Goal: Information Seeking & Learning: Find specific fact

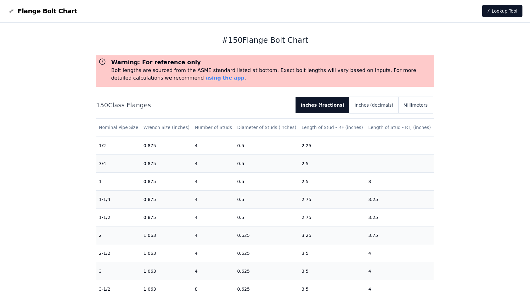
click at [479, 52] on div "# 150 Flange Bolt Chart Warning: For reference only Bolt lengths are sourced fr…" at bounding box center [265, 255] width 530 height 465
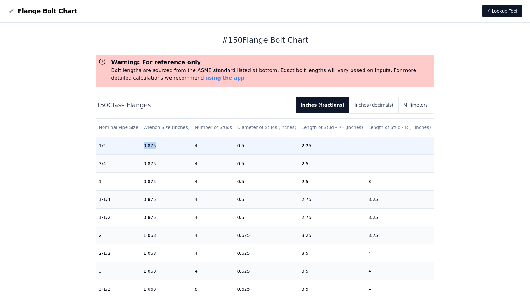
drag, startPoint x: 142, startPoint y: 145, endPoint x: 162, endPoint y: 146, distance: 19.5
click at [162, 146] on td "0.875" at bounding box center [166, 146] width 51 height 18
drag, startPoint x: 162, startPoint y: 146, endPoint x: 164, endPoint y: 148, distance: 3.4
click at [164, 148] on td "0.875" at bounding box center [166, 146] width 51 height 18
click at [158, 148] on td "0.875" at bounding box center [166, 146] width 51 height 18
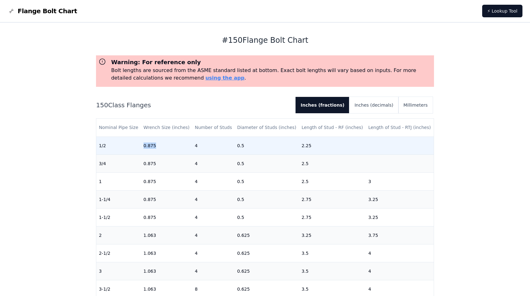
drag, startPoint x: 157, startPoint y: 145, endPoint x: 132, endPoint y: 146, distance: 25.5
click at [132, 146] on tr "1/2 0.875 4 0.5 2.25" at bounding box center [264, 146] width 337 height 18
drag, startPoint x: 132, startPoint y: 146, endPoint x: 168, endPoint y: 148, distance: 36.3
click at [168, 148] on td "0.875" at bounding box center [166, 146] width 51 height 18
click at [159, 147] on td "0.875" at bounding box center [166, 146] width 51 height 18
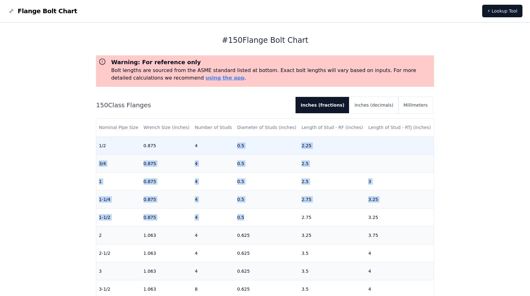
drag, startPoint x: 248, startPoint y: 216, endPoint x: 225, endPoint y: 145, distance: 75.0
drag, startPoint x: 225, startPoint y: 145, endPoint x: 218, endPoint y: 148, distance: 7.0
click at [218, 148] on td "4" at bounding box center [213, 146] width 42 height 18
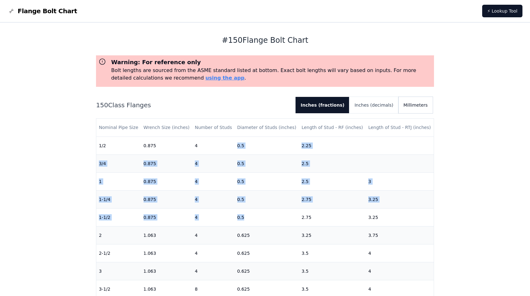
click at [410, 109] on button "Millimeters" at bounding box center [415, 105] width 34 height 16
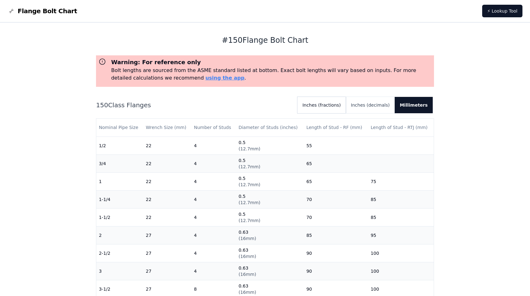
click at [333, 106] on button "Inches (fractions)" at bounding box center [321, 105] width 48 height 16
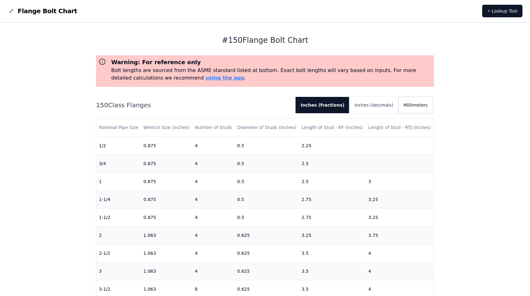
click at [410, 109] on button "Millimeters" at bounding box center [415, 105] width 34 height 16
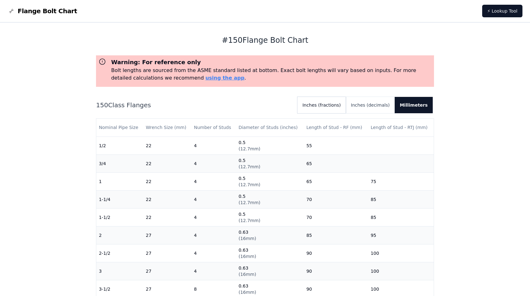
click at [334, 108] on button "Inches (fractions)" at bounding box center [321, 105] width 48 height 16
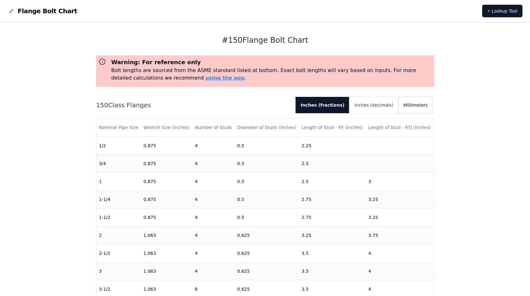
click at [415, 107] on button "Millimeters" at bounding box center [415, 105] width 34 height 16
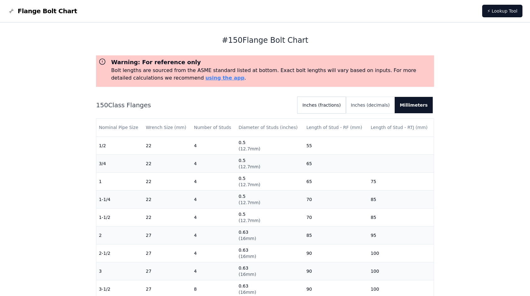
click at [330, 105] on button "Inches (fractions)" at bounding box center [321, 105] width 48 height 16
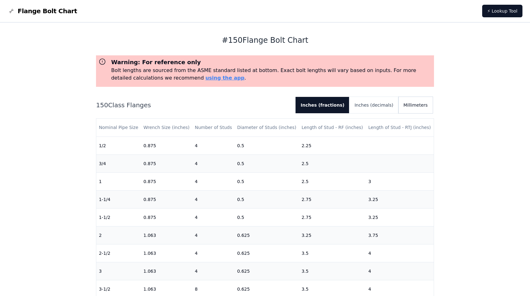
click at [415, 106] on button "Millimeters" at bounding box center [415, 105] width 34 height 16
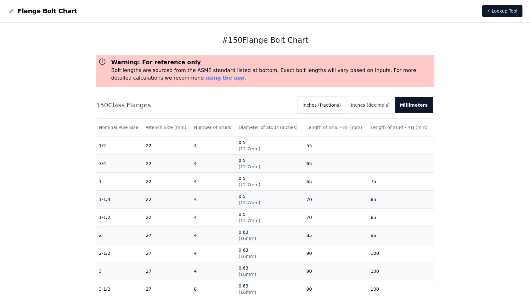
click at [330, 108] on button "Inches (fractions)" at bounding box center [321, 105] width 48 height 16
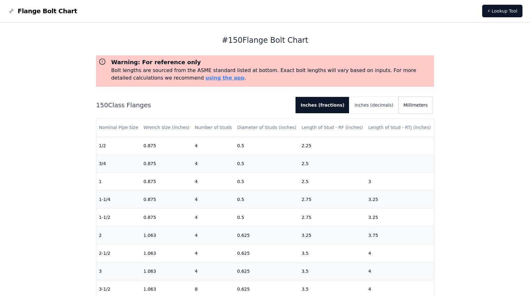
click at [413, 105] on button "Millimeters" at bounding box center [415, 105] width 34 height 16
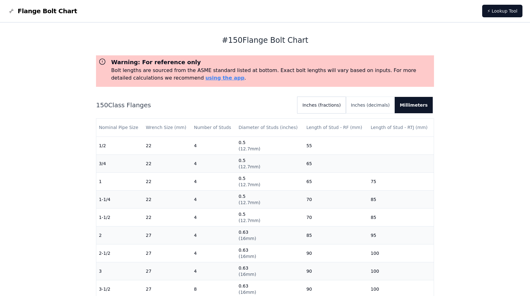
click at [330, 106] on button "Inches (fractions)" at bounding box center [321, 105] width 48 height 16
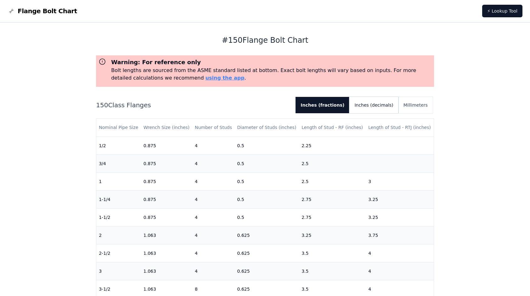
click at [375, 109] on button "Inches (decimals)" at bounding box center [373, 105] width 49 height 16
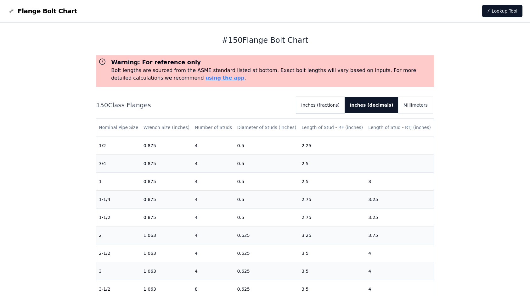
click at [330, 106] on button "Inches (fractions)" at bounding box center [320, 105] width 48 height 16
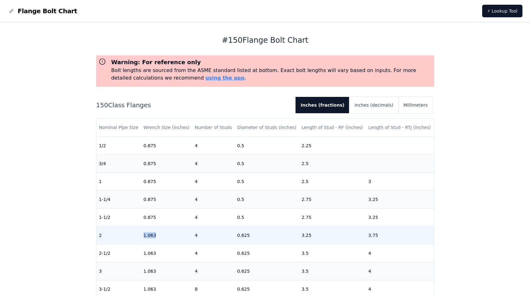
drag, startPoint x: 140, startPoint y: 234, endPoint x: 157, endPoint y: 238, distance: 17.5
click at [157, 238] on tr "2 1.063 4 0.625 3.25 3.75" at bounding box center [264, 235] width 337 height 18
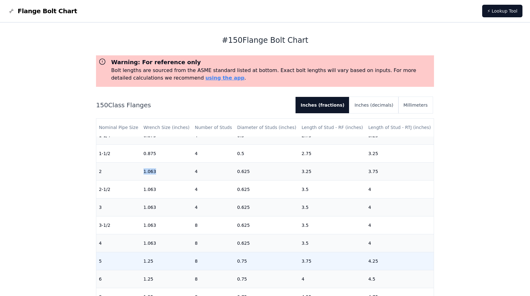
scroll to position [63, 0]
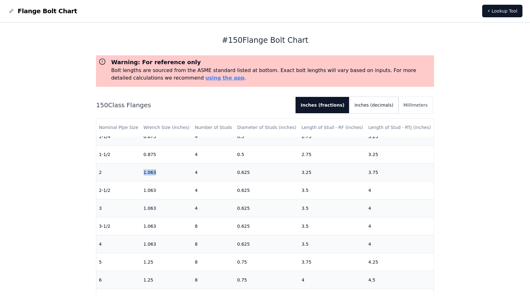
click at [371, 108] on button "Inches (decimals)" at bounding box center [373, 105] width 49 height 16
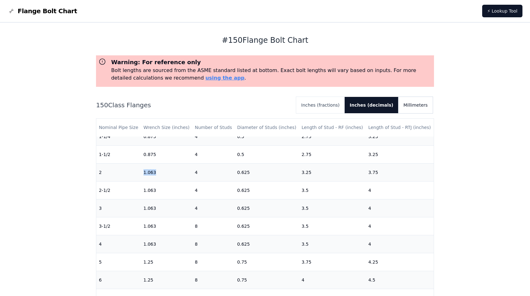
click at [411, 105] on button "Millimeters" at bounding box center [415, 105] width 34 height 16
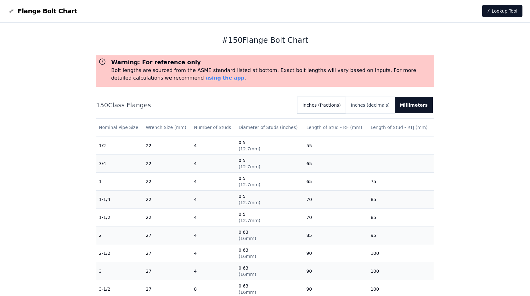
click at [336, 106] on button "Inches (fractions)" at bounding box center [321, 105] width 48 height 16
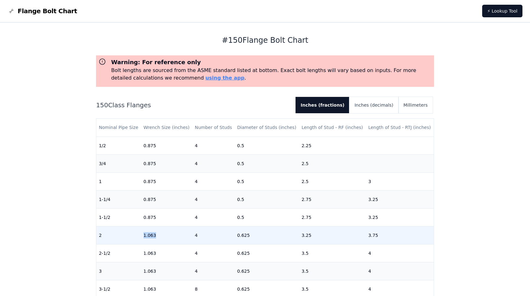
drag, startPoint x: 159, startPoint y: 236, endPoint x: 138, endPoint y: 236, distance: 21.1
click at [138, 236] on tr "2 1.063 4 0.625 3.25 3.75" at bounding box center [264, 235] width 337 height 18
copy tr "1.063"
click at [247, 235] on td "0.625" at bounding box center [267, 235] width 64 height 18
drag, startPoint x: 251, startPoint y: 236, endPoint x: 236, endPoint y: 236, distance: 15.1
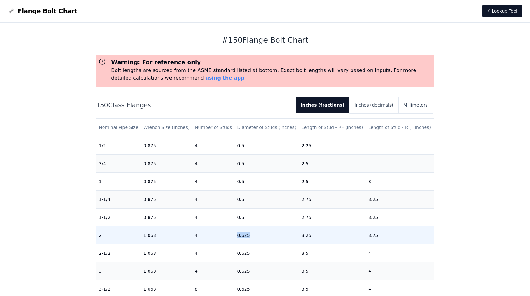
click at [236, 236] on td "0.625" at bounding box center [267, 235] width 64 height 18
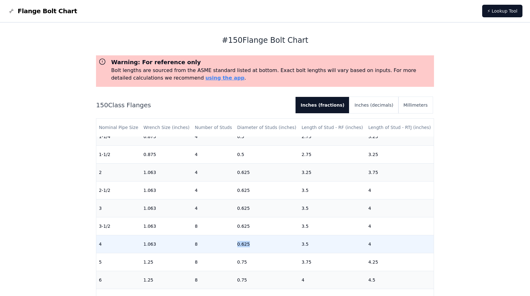
drag, startPoint x: 249, startPoint y: 244, endPoint x: 235, endPoint y: 245, distance: 14.2
click at [235, 245] on td "0.625" at bounding box center [267, 244] width 64 height 18
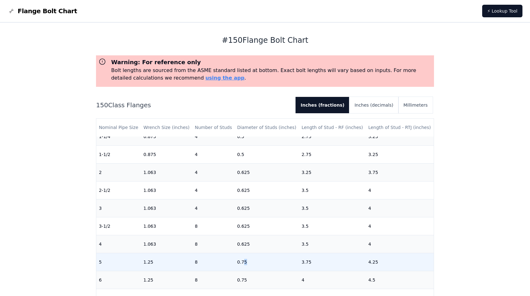
drag, startPoint x: 235, startPoint y: 245, endPoint x: 243, endPoint y: 259, distance: 16.2
click at [243, 259] on td "0.75" at bounding box center [267, 262] width 64 height 18
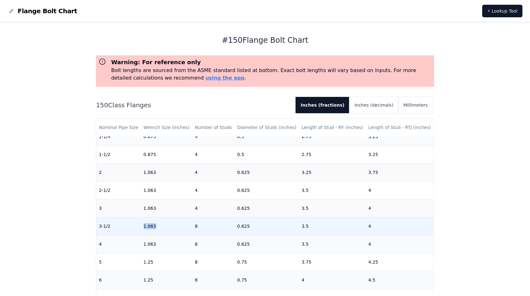
drag, startPoint x: 160, startPoint y: 229, endPoint x: 140, endPoint y: 227, distance: 19.6
click at [140, 227] on tr "3-1/2 1.063 8 0.625 3.5 4" at bounding box center [264, 226] width 337 height 18
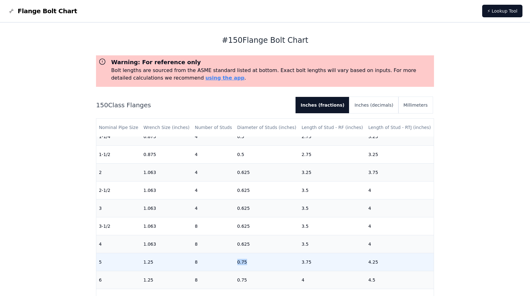
drag, startPoint x: 246, startPoint y: 261, endPoint x: 231, endPoint y: 260, distance: 15.1
click at [231, 261] on tr "5 1.25 8 0.75 3.75 4.25" at bounding box center [264, 262] width 337 height 18
drag, startPoint x: 158, startPoint y: 262, endPoint x: 142, endPoint y: 260, distance: 16.1
click at [142, 260] on td "1.25" at bounding box center [166, 262] width 51 height 18
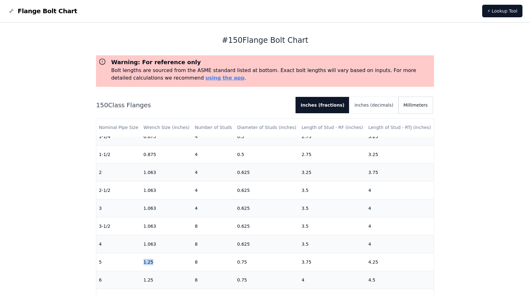
click at [415, 104] on button "Millimeters" at bounding box center [415, 105] width 34 height 16
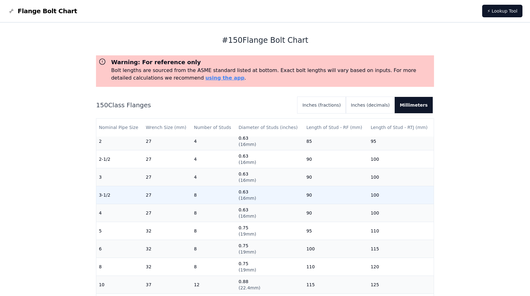
scroll to position [94, 0]
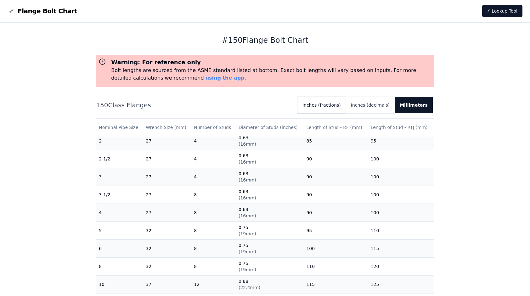
click at [330, 107] on button "Inches (fractions)" at bounding box center [321, 105] width 48 height 16
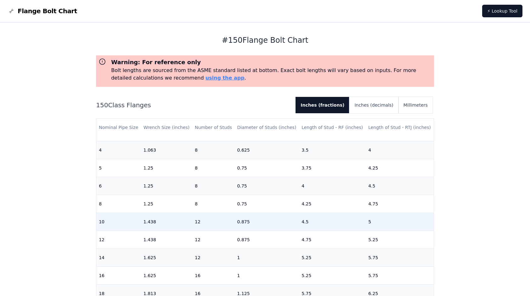
scroll to position [157, 0]
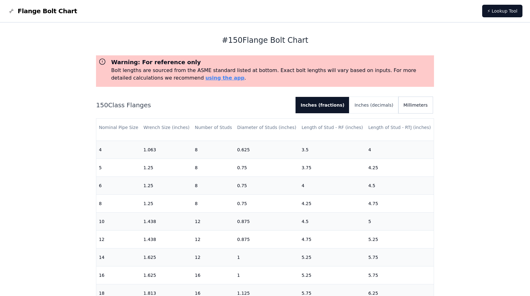
click at [423, 105] on button "Millimeters" at bounding box center [415, 105] width 34 height 16
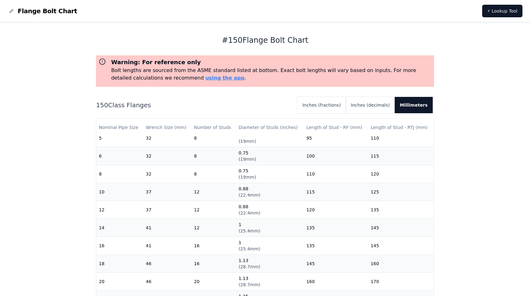
scroll to position [189, 0]
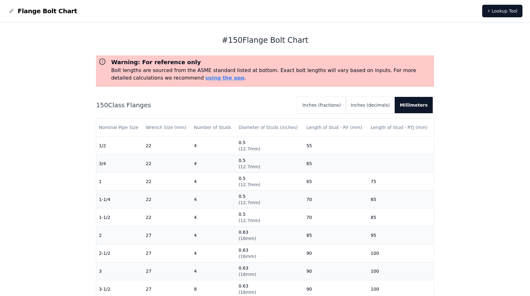
click at [470, 74] on div "# 150 Flange Bolt Chart Warning: For reference only Bolt lengths are sourced fr…" at bounding box center [265, 255] width 530 height 465
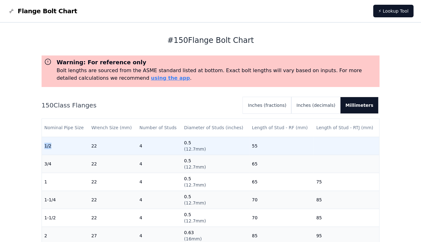
drag, startPoint x: 53, startPoint y: 146, endPoint x: 42, endPoint y: 146, distance: 11.3
click at [42, 146] on td "1/2" at bounding box center [65, 146] width 47 height 18
copy td "1/2"
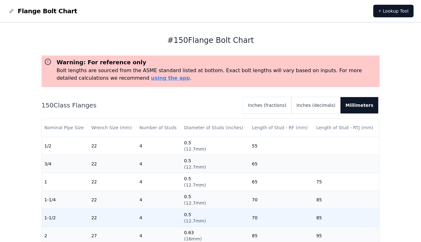
click at [66, 215] on td "1-1/2" at bounding box center [65, 217] width 47 height 18
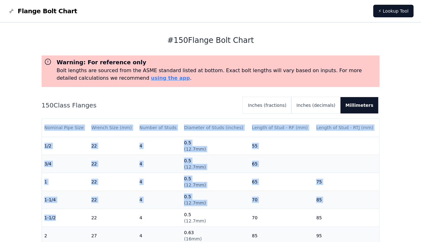
drag, startPoint x: 60, startPoint y: 218, endPoint x: 41, endPoint y: 217, distance: 18.9
click at [42, 217] on div "Nominal Pipe Size Wrench Size (mm) Number of Studs Diameter of Studs (inches) L…" at bounding box center [211, 202] width 338 height 169
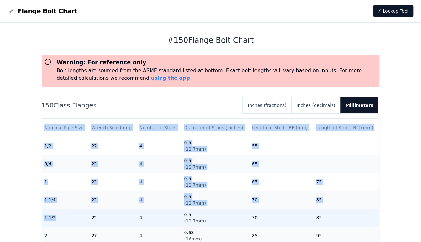
drag, startPoint x: 41, startPoint y: 217, endPoint x: 62, endPoint y: 218, distance: 21.1
click at [62, 218] on td "1-1/2" at bounding box center [65, 217] width 47 height 18
click at [65, 217] on td "1-1/2" at bounding box center [65, 217] width 47 height 18
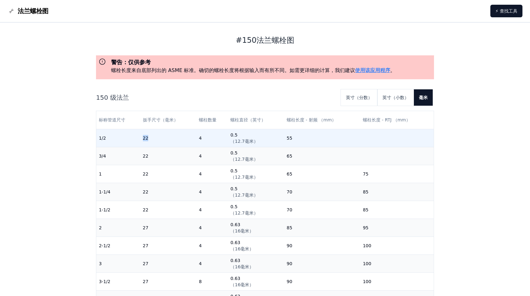
drag, startPoint x: 149, startPoint y: 137, endPoint x: 153, endPoint y: 138, distance: 3.8
click at [153, 138] on td "22" at bounding box center [168, 138] width 56 height 18
drag, startPoint x: 153, startPoint y: 138, endPoint x: 206, endPoint y: 135, distance: 53.5
click at [206, 135] on td "4" at bounding box center [211, 138] width 31 height 18
drag, startPoint x: 194, startPoint y: 137, endPoint x: 217, endPoint y: 138, distance: 22.7
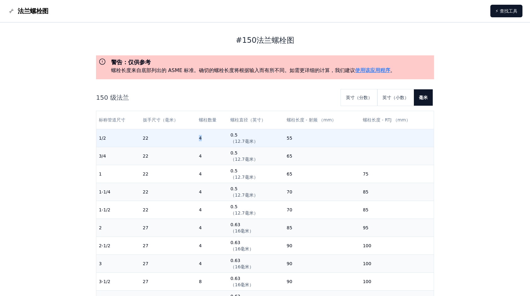
click at [217, 138] on tr "1/2 22 4 0.5 （12.7毫米） 55" at bounding box center [264, 138] width 337 height 18
drag, startPoint x: 217, startPoint y: 138, endPoint x: 264, endPoint y: 139, distance: 46.9
click at [264, 139] on td "0.5 （12.7毫米）" at bounding box center [256, 138] width 56 height 18
drag, startPoint x: 254, startPoint y: 143, endPoint x: 223, endPoint y: 138, distance: 31.4
click at [223, 138] on tr "1/2 22 4 0.5 （12.7毫米） 55" at bounding box center [264, 138] width 337 height 18
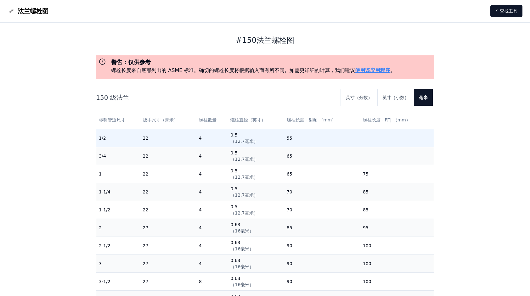
drag, startPoint x: 223, startPoint y: 138, endPoint x: 192, endPoint y: 141, distance: 30.6
click at [192, 141] on td "22" at bounding box center [168, 138] width 56 height 18
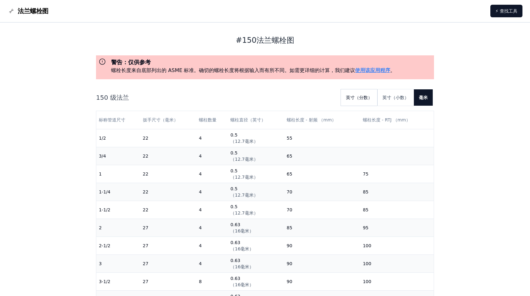
click at [363, 97] on button "英寸（分数）" at bounding box center [359, 97] width 36 height 16
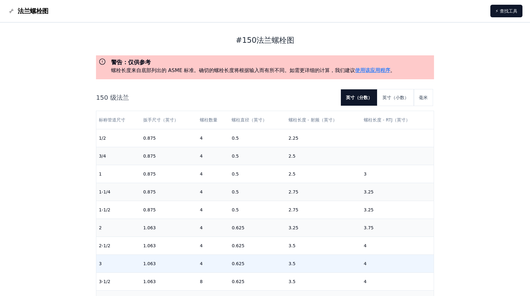
click at [377, 70] on link "使用该应用程序" at bounding box center [372, 70] width 35 height 6
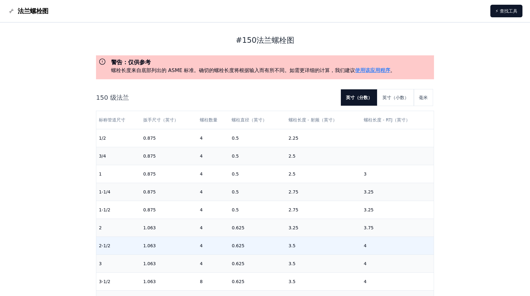
scroll to position [184, 0]
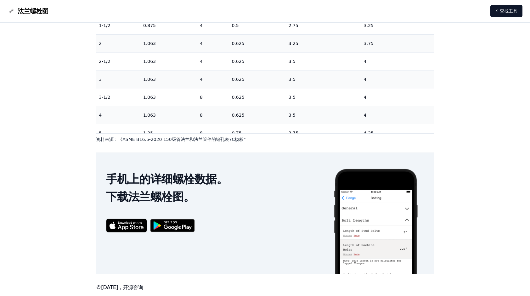
click at [179, 228] on img at bounding box center [172, 226] width 51 height 20
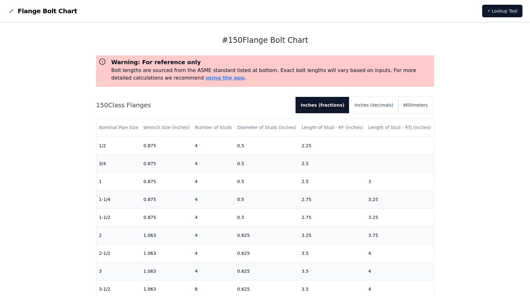
click at [270, 103] on h2 "150 Class Flanges" at bounding box center [193, 105] width 194 height 9
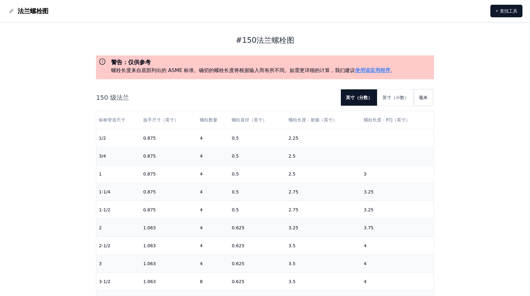
click at [426, 98] on button "毫米" at bounding box center [423, 97] width 19 height 16
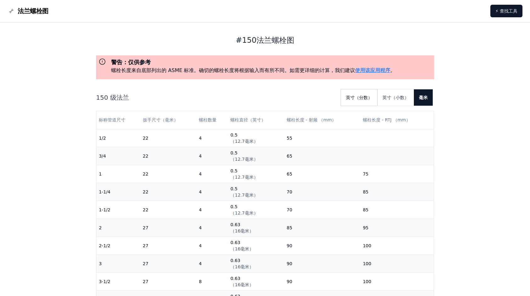
click at [366, 95] on button "英寸（分数）" at bounding box center [359, 97] width 36 height 16
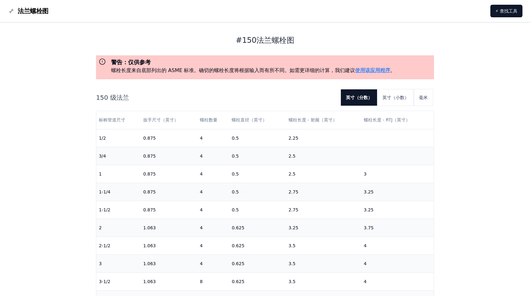
click at [35, 13] on span "法兰螺栓图" at bounding box center [33, 11] width 31 height 9
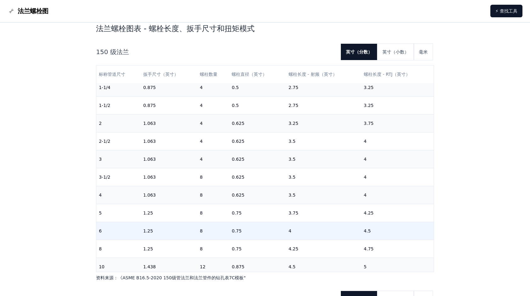
scroll to position [63, 0]
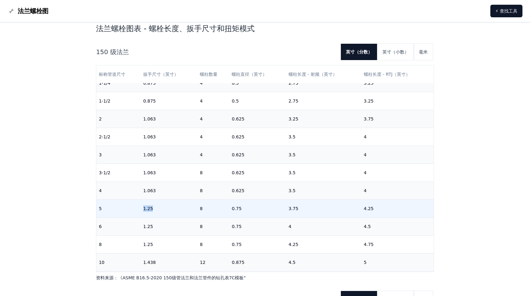
drag, startPoint x: 152, startPoint y: 208, endPoint x: 140, endPoint y: 209, distance: 12.3
click at [141, 209] on td "1.25" at bounding box center [169, 209] width 57 height 18
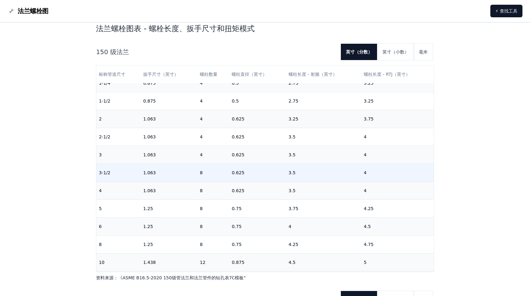
drag, startPoint x: 140, startPoint y: 209, endPoint x: 282, endPoint y: 168, distance: 147.7
click at [282, 168] on td "0.625" at bounding box center [257, 173] width 57 height 18
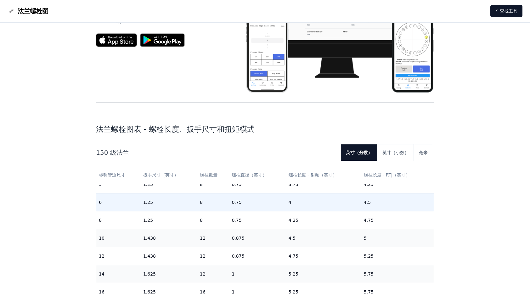
scroll to position [94, 0]
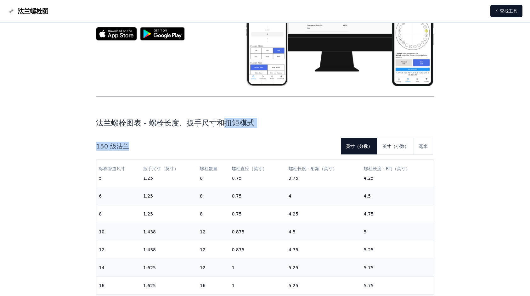
drag, startPoint x: 227, startPoint y: 125, endPoint x: 260, endPoint y: 128, distance: 33.4
drag, startPoint x: 260, startPoint y: 128, endPoint x: 277, endPoint y: 136, distance: 18.3
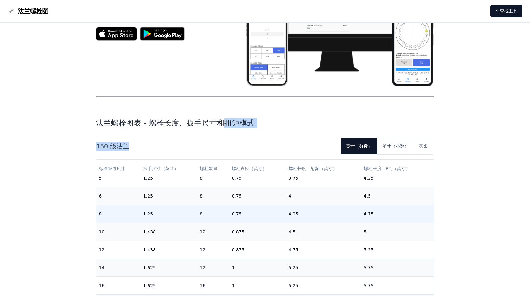
scroll to position [126, 0]
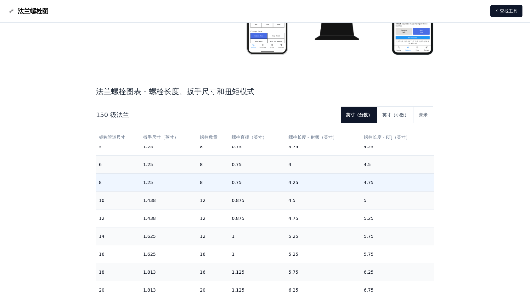
click at [170, 177] on td "1.25" at bounding box center [169, 183] width 57 height 18
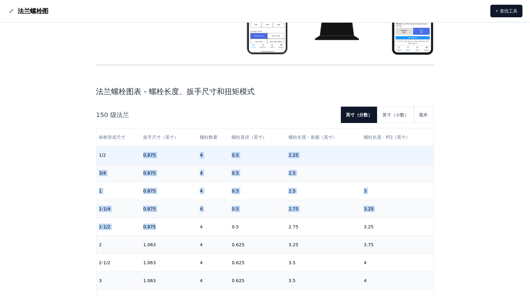
drag, startPoint x: 159, startPoint y: 228, endPoint x: 133, endPoint y: 156, distance: 76.4
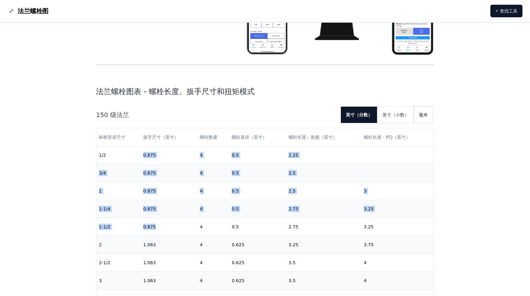
click at [426, 116] on button "毫米" at bounding box center [423, 115] width 19 height 16
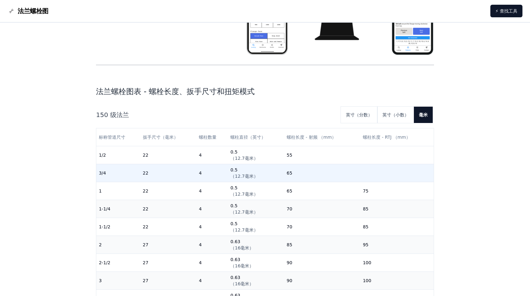
click at [169, 174] on td "22" at bounding box center [168, 173] width 56 height 18
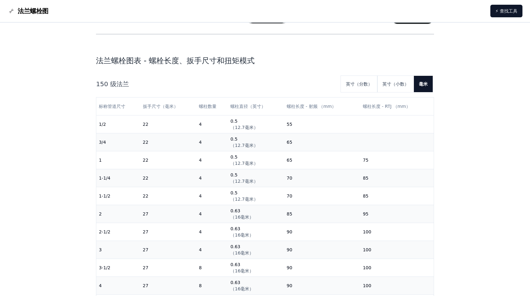
scroll to position [157, 0]
click at [365, 84] on button "英寸（分数）" at bounding box center [359, 83] width 36 height 16
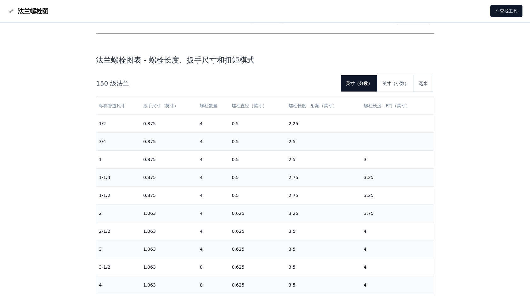
click at [423, 85] on button "毫米" at bounding box center [423, 83] width 19 height 16
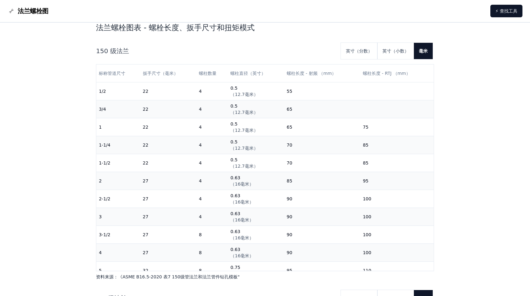
scroll to position [189, 0]
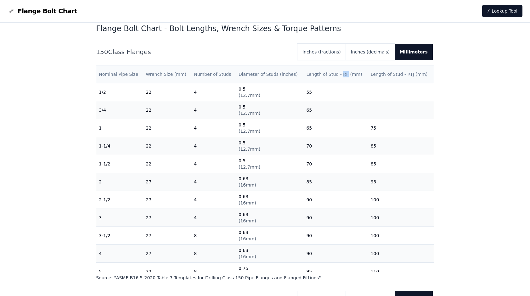
drag, startPoint x: 343, startPoint y: 74, endPoint x: 340, endPoint y: 74, distance: 3.5
click at [340, 74] on th "Length of Stud - RF (mm)" at bounding box center [336, 74] width 64 height 18
drag, startPoint x: 340, startPoint y: 74, endPoint x: 365, endPoint y: 80, distance: 26.0
click at [368, 80] on th "Length of Stud - RTJ (mm)" at bounding box center [400, 74] width 65 height 18
drag, startPoint x: 408, startPoint y: 74, endPoint x: 401, endPoint y: 74, distance: 6.6
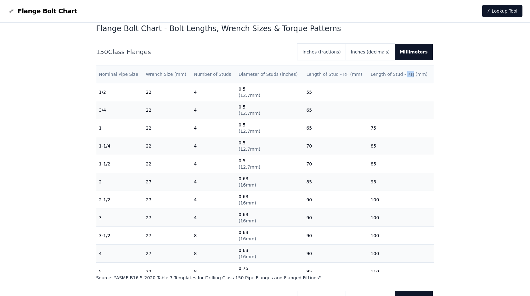
click at [401, 74] on th "Length of Stud - RTJ (mm)" at bounding box center [400, 74] width 65 height 18
drag, startPoint x: 401, startPoint y: 74, endPoint x: 383, endPoint y: 81, distance: 19.5
click at [383, 81] on th "Length of Stud - RTJ (mm)" at bounding box center [400, 74] width 65 height 18
drag, startPoint x: 383, startPoint y: 81, endPoint x: 371, endPoint y: 79, distance: 12.5
click at [371, 79] on th "Length of Stud - RTJ (mm)" at bounding box center [400, 74] width 65 height 18
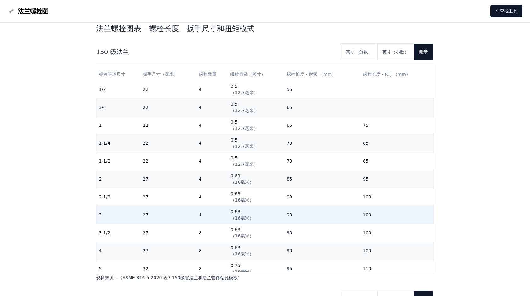
scroll to position [0, 0]
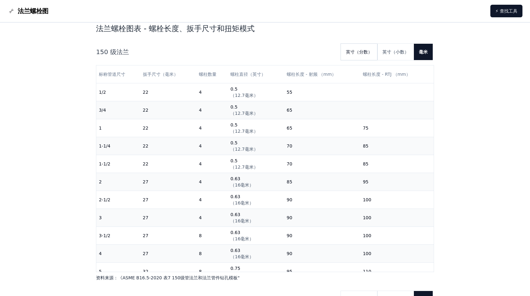
click at [359, 55] on button "英寸（分数）" at bounding box center [359, 52] width 36 height 16
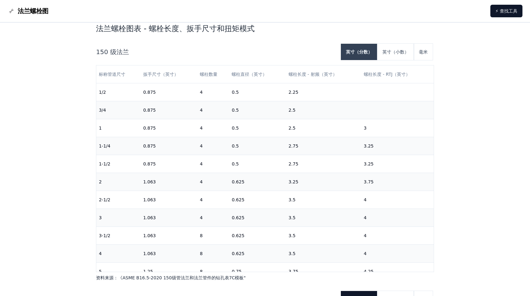
click at [362, 50] on button "英寸（分数）" at bounding box center [359, 52] width 36 height 16
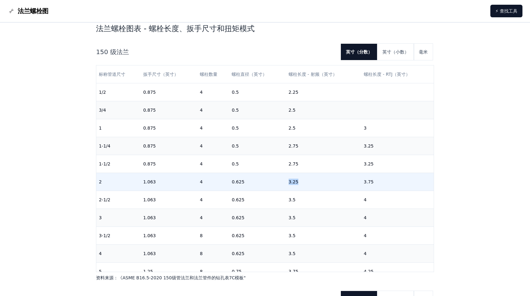
drag, startPoint x: 283, startPoint y: 180, endPoint x: 298, endPoint y: 182, distance: 15.5
click at [298, 182] on td "3.25" at bounding box center [323, 182] width 75 height 18
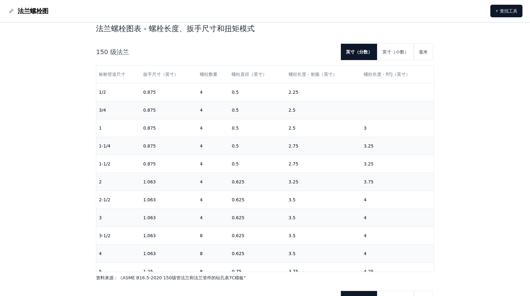
click at [423, 50] on button "毫米" at bounding box center [423, 52] width 19 height 16
